Goal: Find contact information: Find contact information

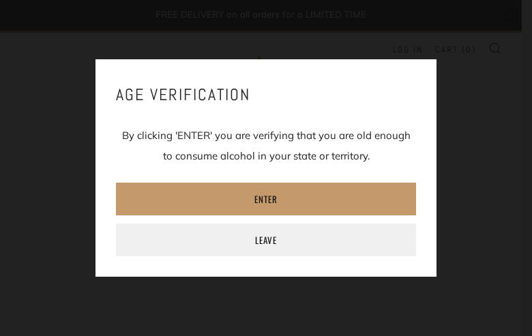
type input "[EMAIL_ADDRESS][DOMAIN_NAME]"
type input "vtWvZZuVgFqvnC"
type input "[EMAIL_ADDRESS][DOMAIN_NAME]"
type input "sDkZVGiRqBJCtMeA"
type input "[EMAIL_ADDRESS][DOMAIN_NAME]"
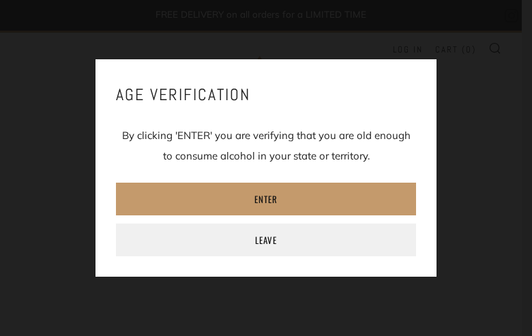
type input "eJdmSsFha"
type input "[EMAIL_ADDRESS][DOMAIN_NAME]"
type input "hNsDrwnbe"
type input "GbXlvyTDpfOj"
type input "[EMAIL_ADDRESS][DOMAIN_NAME]"
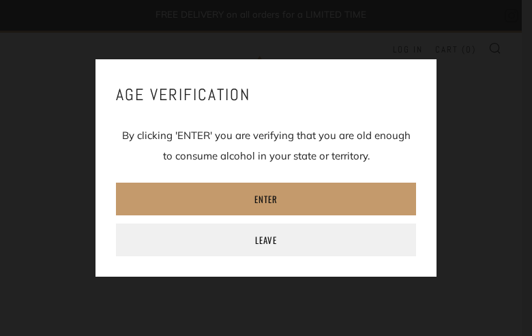
type input "6227274346"
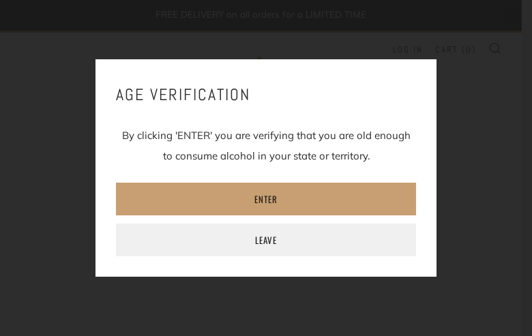
type input "[EMAIL_ADDRESS][DOMAIN_NAME]"
type input "HKLHCLTHwEGELoE"
